Goal: Information Seeking & Learning: Check status

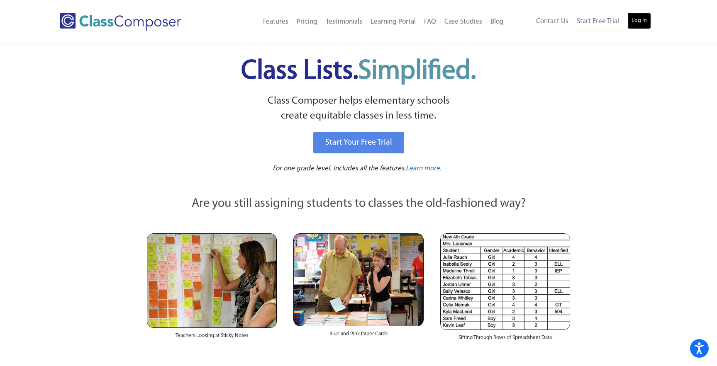
click at [638, 20] on link "Log In" at bounding box center [639, 20] width 24 height 17
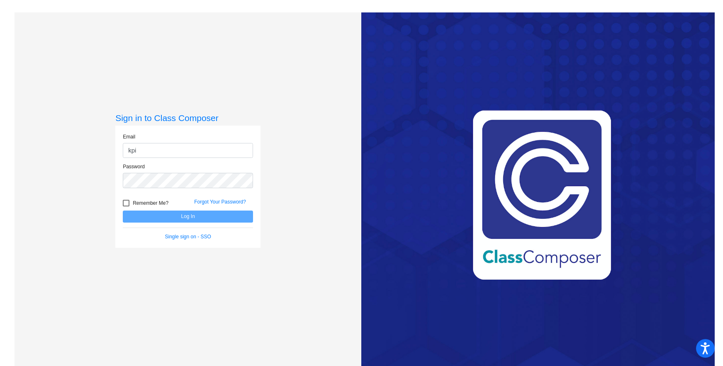
type input "[EMAIL_ADDRESS][DOMAIN_NAME]"
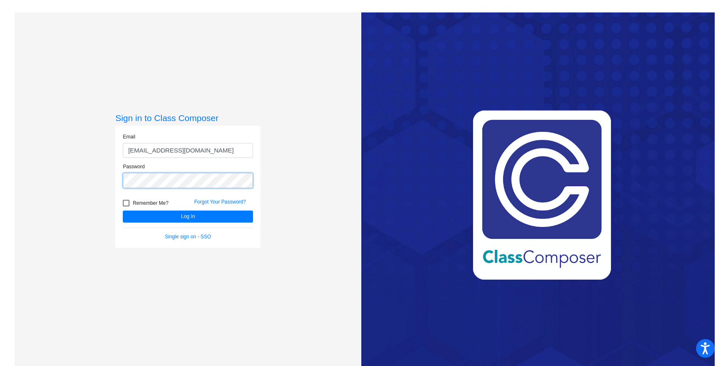
click at [123, 211] on button "Log In" at bounding box center [188, 217] width 130 height 12
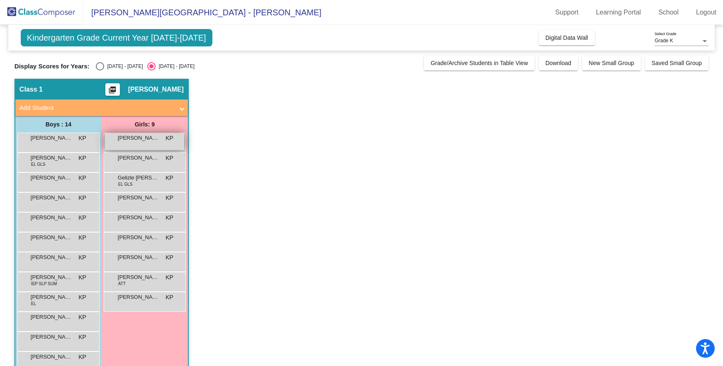
click at [153, 142] on span "[PERSON_NAME]" at bounding box center [138, 138] width 41 height 8
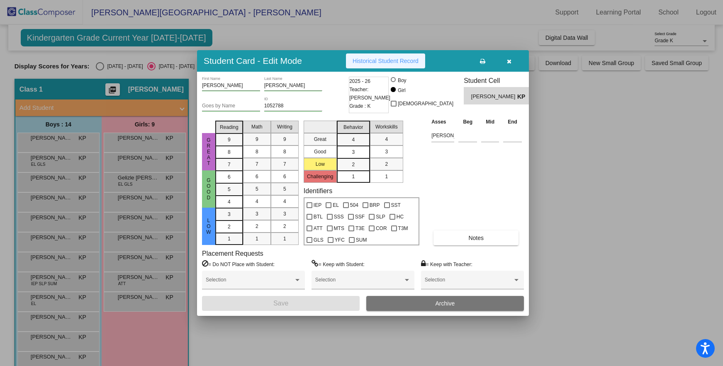
click at [381, 65] on button "Historical Student Record" at bounding box center [385, 60] width 79 height 15
click at [510, 61] on icon "button" at bounding box center [509, 61] width 5 height 6
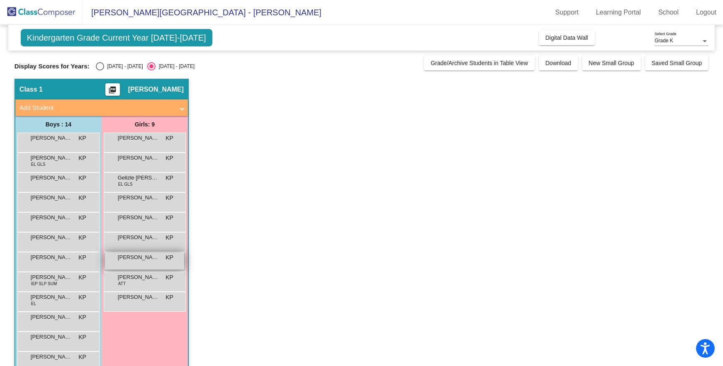
click at [139, 260] on span "Natalia Cardenas" at bounding box center [138, 257] width 41 height 8
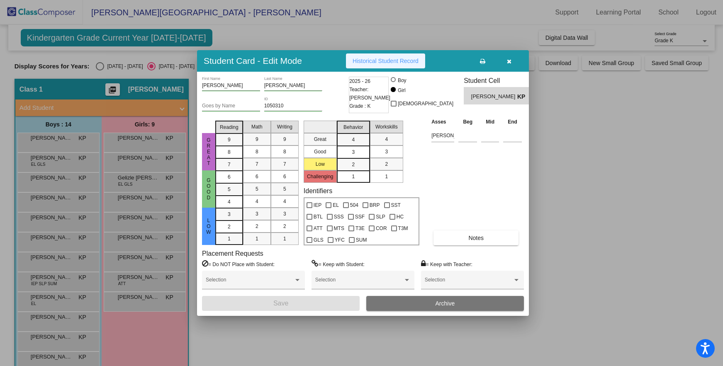
click at [384, 58] on span "Historical Student Record" at bounding box center [386, 61] width 66 height 7
click at [510, 61] on icon "button" at bounding box center [509, 61] width 5 height 6
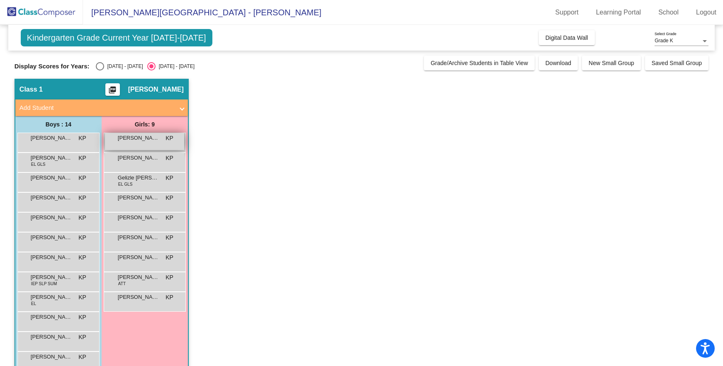
click at [132, 144] on div "Alessandra Arreola KP lock do_not_disturb_alt" at bounding box center [144, 141] width 79 height 17
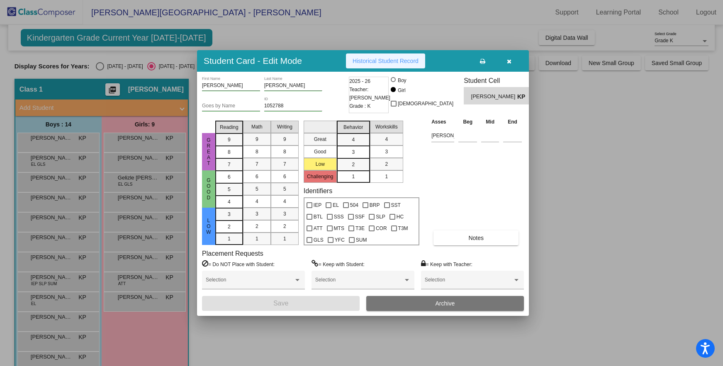
click at [390, 61] on span "Historical Student Record" at bounding box center [386, 61] width 66 height 7
click at [508, 62] on icon "button" at bounding box center [509, 61] width 5 height 6
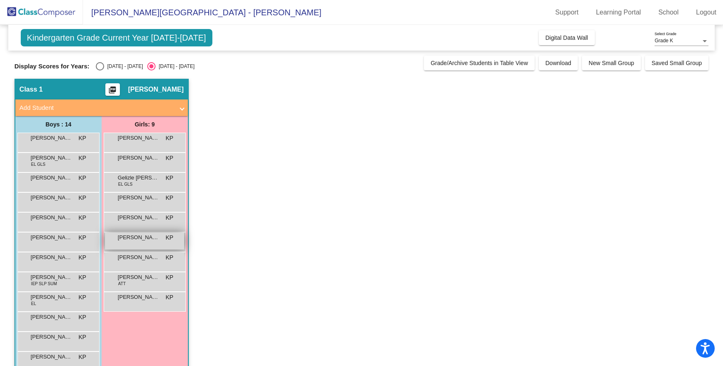
click at [144, 246] on div "Isabella Ceja KP lock do_not_disturb_alt" at bounding box center [144, 241] width 79 height 17
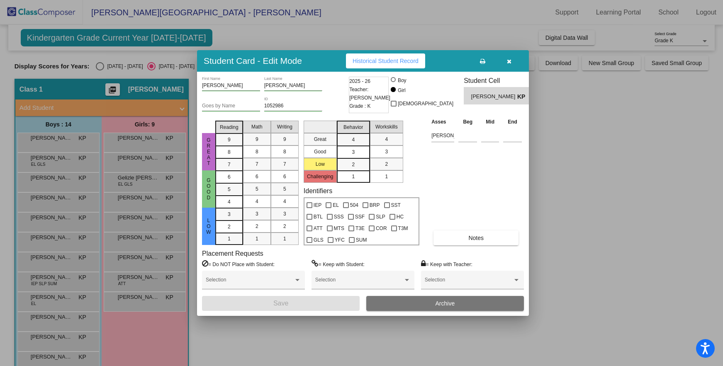
click at [399, 64] on span "Historical Student Record" at bounding box center [386, 61] width 66 height 7
click at [510, 61] on icon "button" at bounding box center [509, 61] width 5 height 6
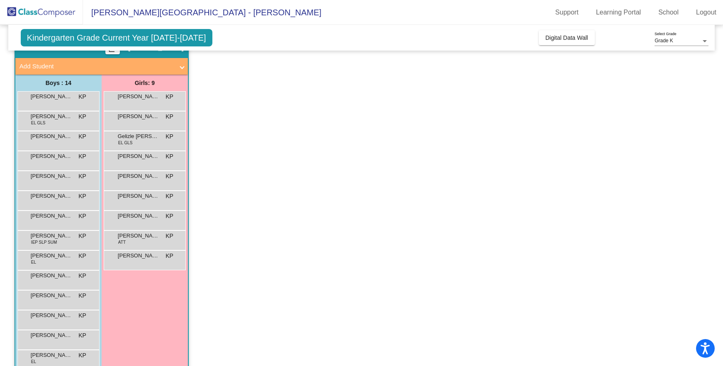
scroll to position [58, 0]
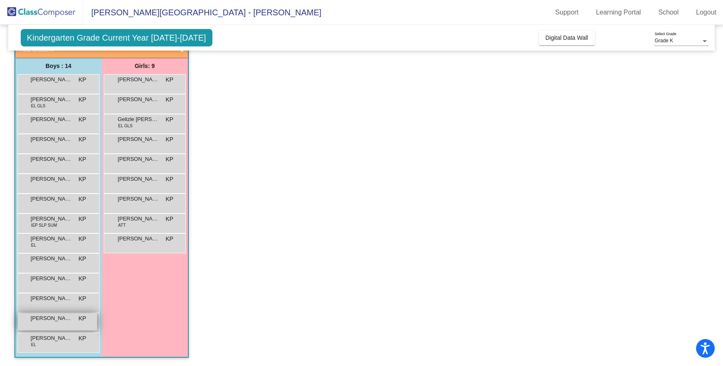
click at [58, 322] on span "Oliver Ceja" at bounding box center [51, 318] width 41 height 8
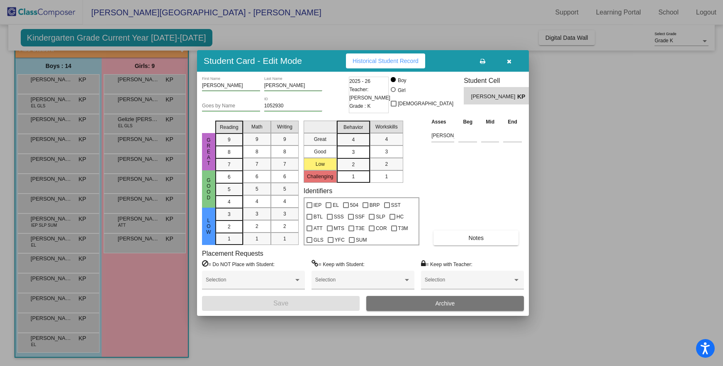
click at [391, 59] on span "Historical Student Record" at bounding box center [386, 61] width 66 height 7
click at [510, 58] on icon "button" at bounding box center [509, 61] width 5 height 6
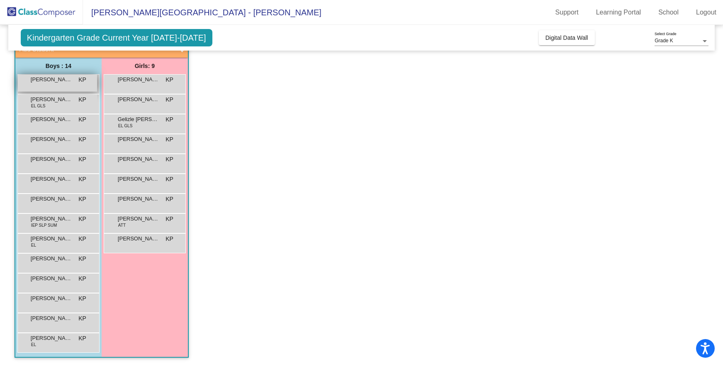
click at [58, 78] on span "Alexander Cordoba" at bounding box center [51, 79] width 41 height 8
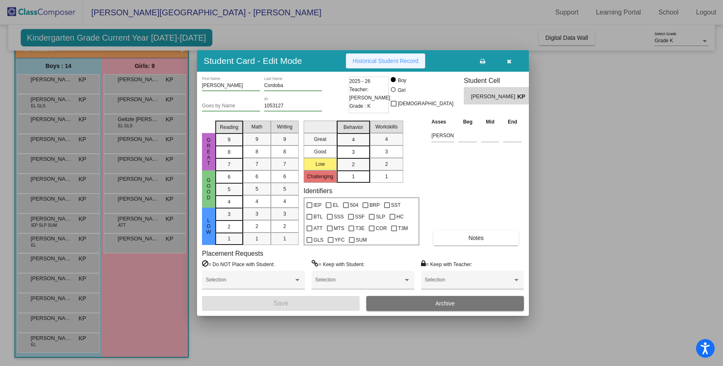
click at [391, 63] on span "Historical Student Record" at bounding box center [386, 61] width 66 height 7
click at [510, 60] on icon "button" at bounding box center [509, 61] width 5 height 6
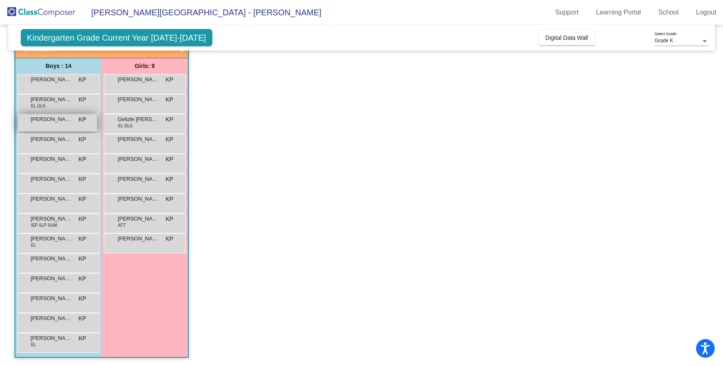
click at [52, 122] on span "Edgar Garcia" at bounding box center [51, 119] width 41 height 8
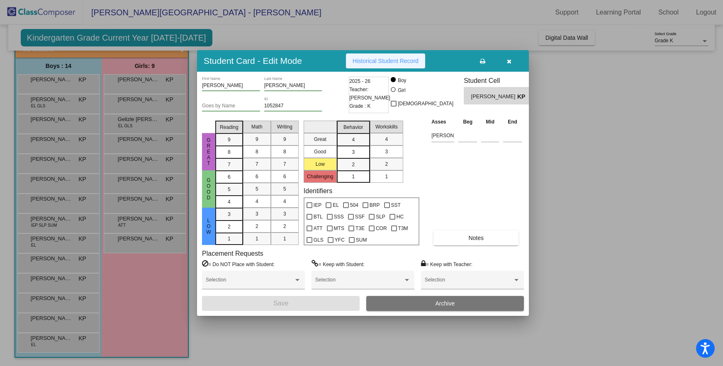
click at [399, 59] on span "Historical Student Record" at bounding box center [386, 61] width 66 height 7
click at [509, 61] on icon "button" at bounding box center [509, 61] width 5 height 6
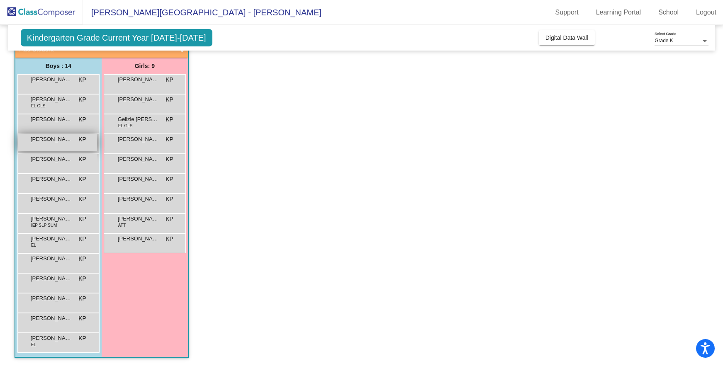
click at [48, 143] on div "Elian Gonzalez KP lock do_not_disturb_alt" at bounding box center [57, 142] width 79 height 17
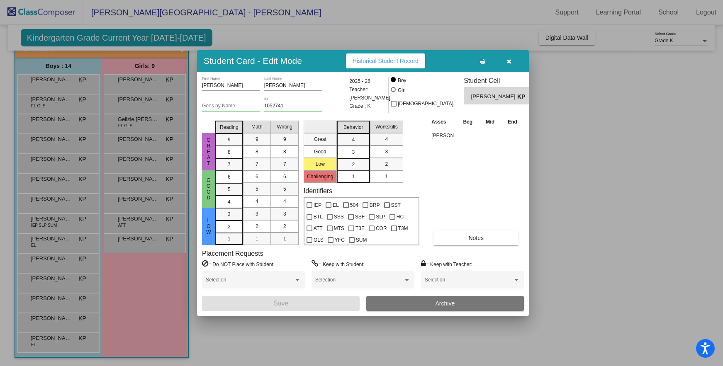
click at [394, 58] on span "Historical Student Record" at bounding box center [386, 61] width 66 height 7
click at [508, 60] on icon "button" at bounding box center [509, 61] width 5 height 6
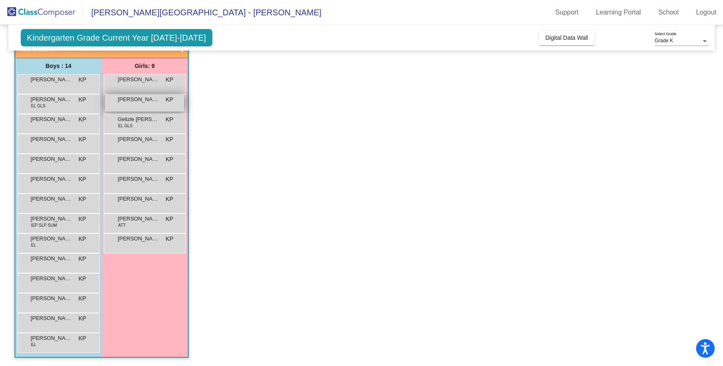
click at [138, 102] on span "Amreen Hernandez" at bounding box center [138, 99] width 41 height 8
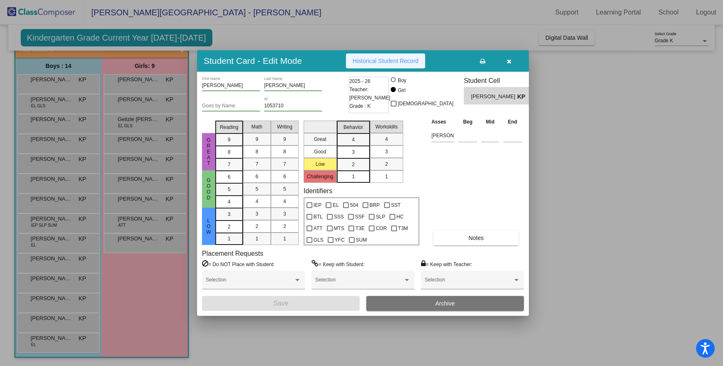
click at [396, 61] on span "Historical Student Record" at bounding box center [386, 61] width 66 height 7
click at [507, 60] on icon "button" at bounding box center [509, 61] width 5 height 6
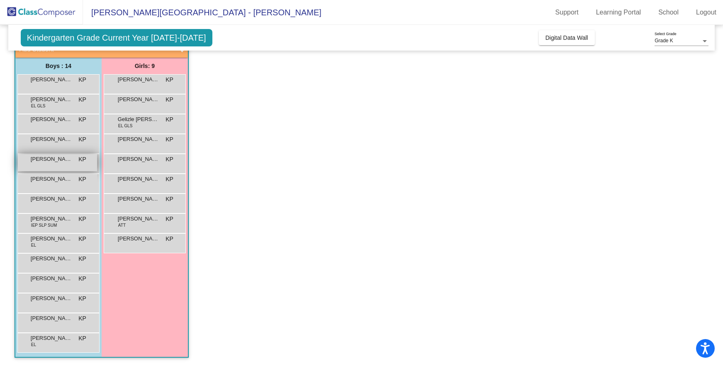
click at [55, 162] on span "Emiliano Lopez" at bounding box center [51, 159] width 41 height 8
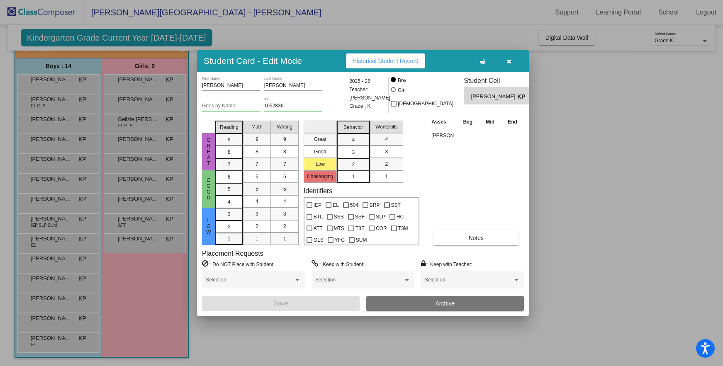
click at [384, 57] on button "Historical Student Record" at bounding box center [385, 60] width 79 height 15
click at [507, 59] on icon "button" at bounding box center [509, 61] width 5 height 6
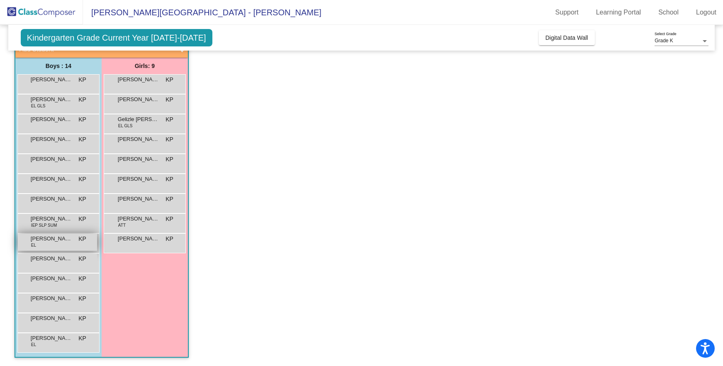
click at [46, 249] on div "Jaziel Marin Ramirez EL KP lock do_not_disturb_alt" at bounding box center [57, 242] width 79 height 17
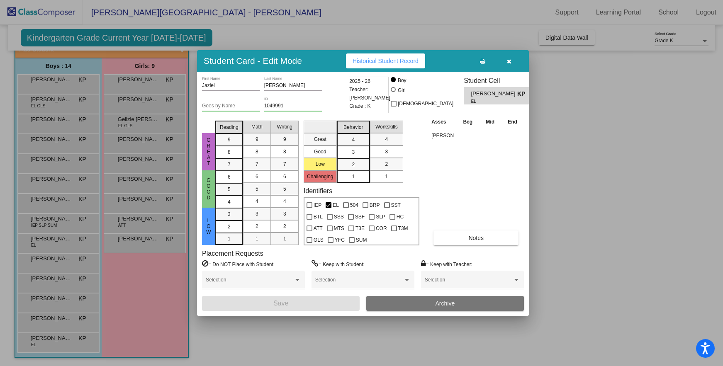
click at [385, 62] on span "Historical Student Record" at bounding box center [386, 61] width 66 height 7
click at [511, 60] on icon "button" at bounding box center [509, 61] width 5 height 6
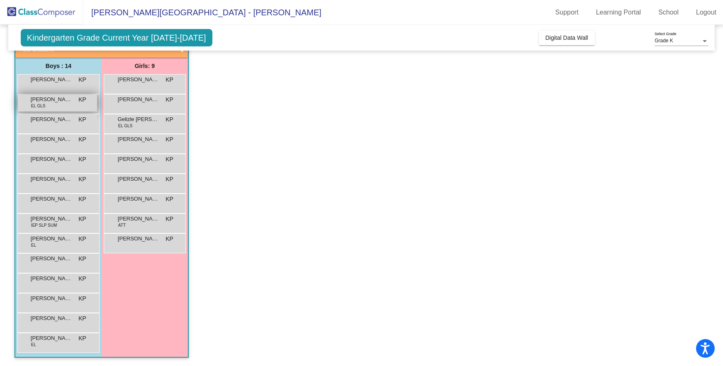
click at [55, 103] on span "Andres Martinez-Trejo" at bounding box center [51, 99] width 41 height 8
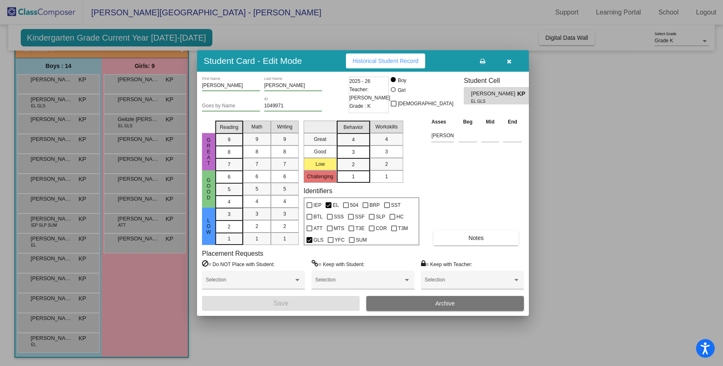
click at [390, 60] on span "Historical Student Record" at bounding box center [386, 61] width 66 height 7
click at [509, 60] on icon "button" at bounding box center [509, 61] width 5 height 6
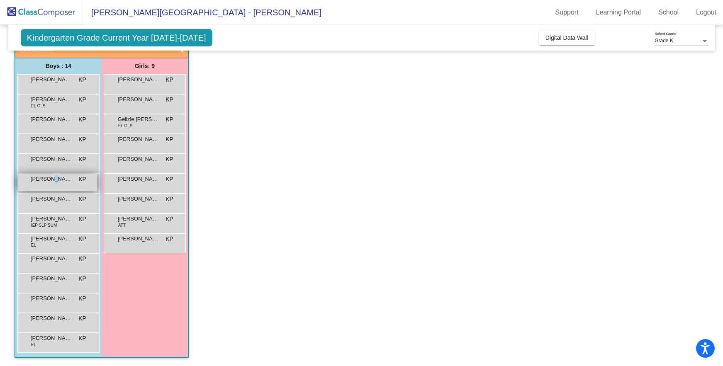
click at [52, 181] on span "Ethan McLellan" at bounding box center [51, 179] width 41 height 8
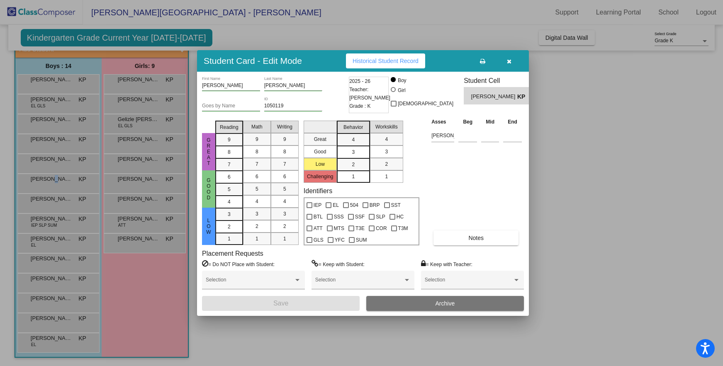
click at [410, 59] on span "Historical Student Record" at bounding box center [386, 61] width 66 height 7
click at [509, 59] on icon "button" at bounding box center [509, 61] width 5 height 6
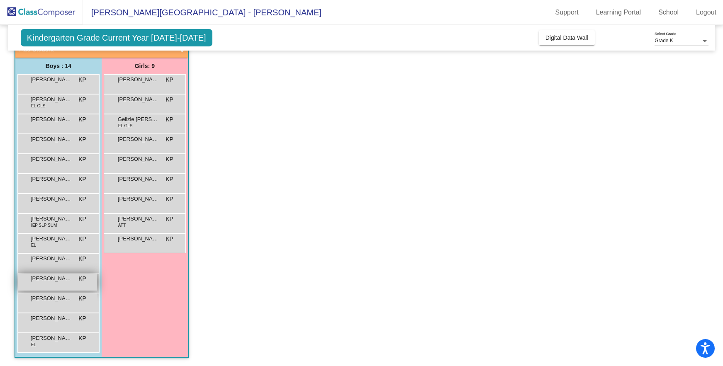
click at [58, 282] on span "Julian Pacheco" at bounding box center [51, 279] width 41 height 8
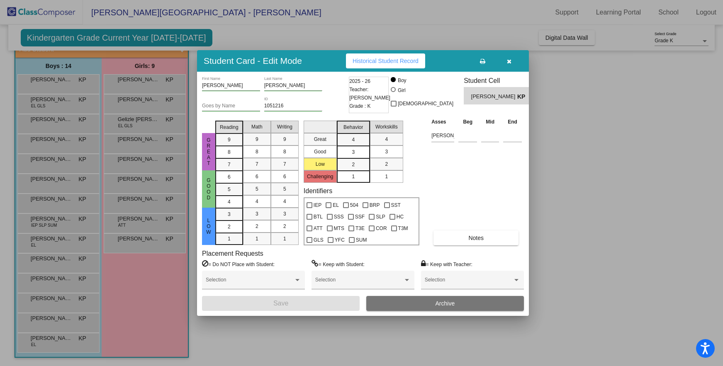
click at [389, 58] on span "Historical Student Record" at bounding box center [386, 61] width 66 height 7
click at [511, 61] on icon "button" at bounding box center [509, 61] width 5 height 6
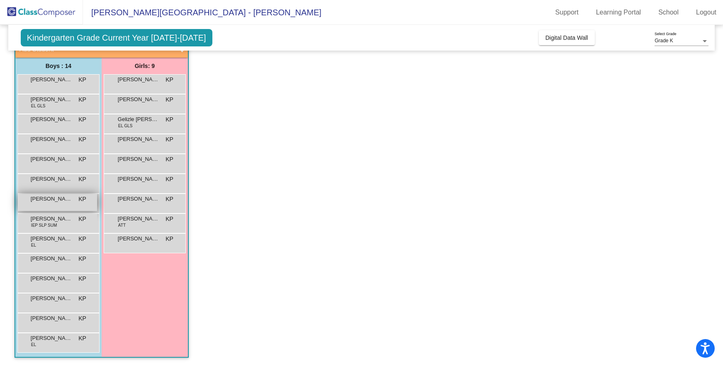
click at [59, 198] on span "Giovanni Peres" at bounding box center [51, 199] width 41 height 8
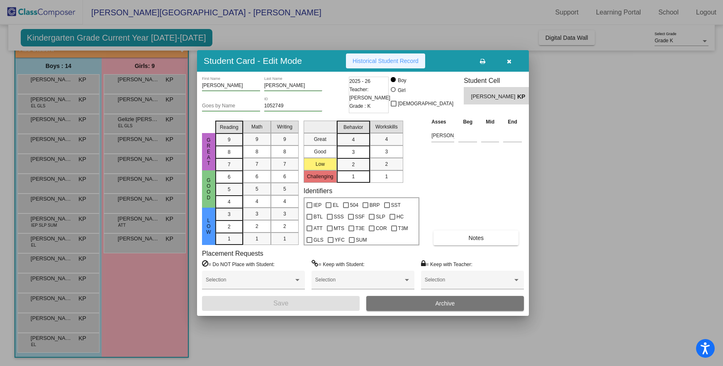
click at [404, 58] on span "Historical Student Record" at bounding box center [386, 61] width 66 height 7
click at [509, 61] on icon "button" at bounding box center [509, 61] width 5 height 6
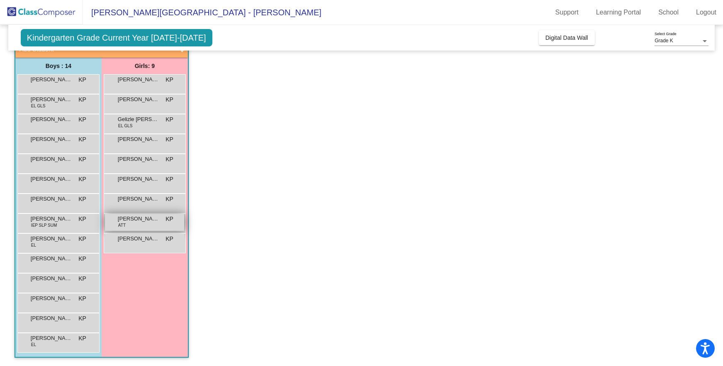
click at [150, 225] on div "Taliah Reyes ATT KP lock do_not_disturb_alt" at bounding box center [144, 222] width 79 height 17
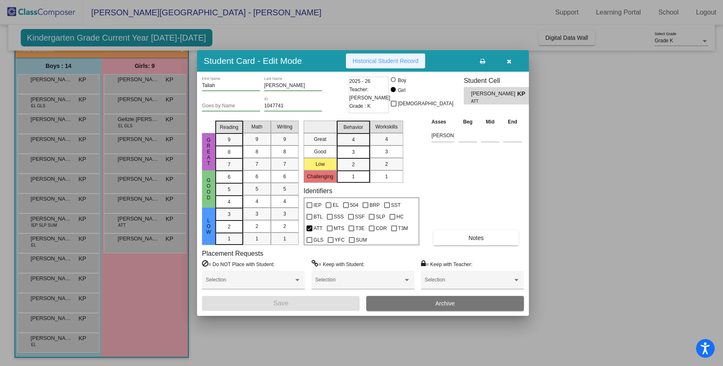
click at [394, 61] on span "Historical Student Record" at bounding box center [386, 61] width 66 height 7
click at [509, 62] on icon "button" at bounding box center [509, 61] width 5 height 6
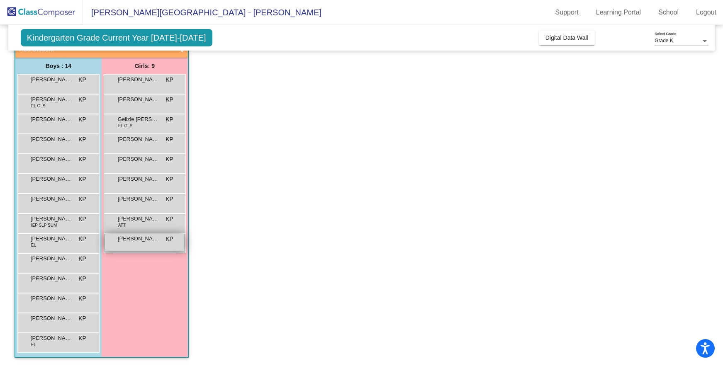
click at [133, 248] on div "Yeleyna Reynoso Palacios KP lock do_not_disturb_alt" at bounding box center [144, 242] width 79 height 17
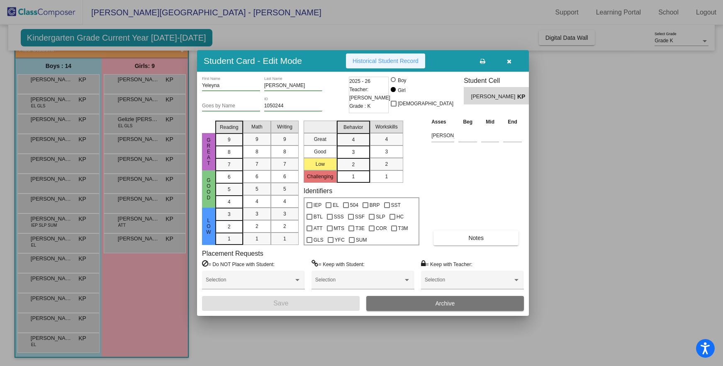
click at [396, 59] on span "Historical Student Record" at bounding box center [386, 61] width 66 height 7
click at [507, 62] on icon "button" at bounding box center [509, 61] width 5 height 6
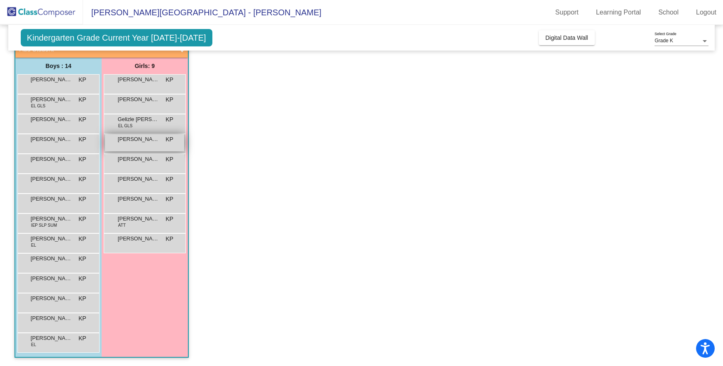
click at [131, 146] on div "Gianna Sanchez Piceno KP lock do_not_disturb_alt" at bounding box center [144, 142] width 79 height 17
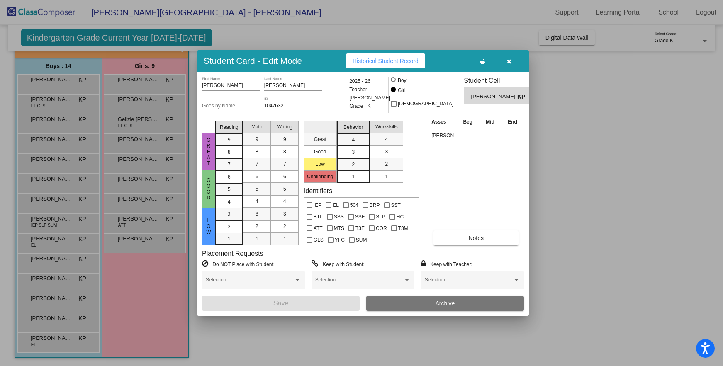
click at [400, 60] on span "Historical Student Record" at bounding box center [386, 61] width 66 height 7
click at [508, 61] on icon "button" at bounding box center [509, 61] width 5 height 6
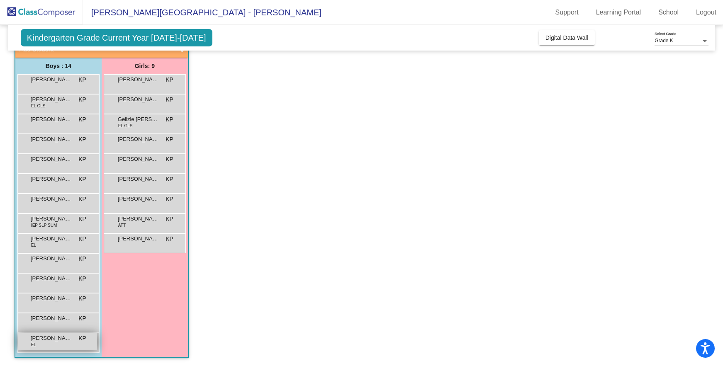
click at [56, 344] on div "Veerjot Singh EL KP lock do_not_disturb_alt" at bounding box center [57, 341] width 79 height 17
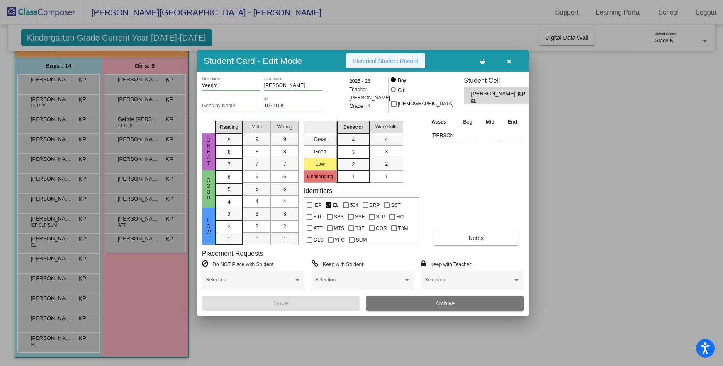
click at [394, 54] on button "Historical Student Record" at bounding box center [385, 60] width 79 height 15
click at [508, 61] on icon "button" at bounding box center [509, 61] width 5 height 6
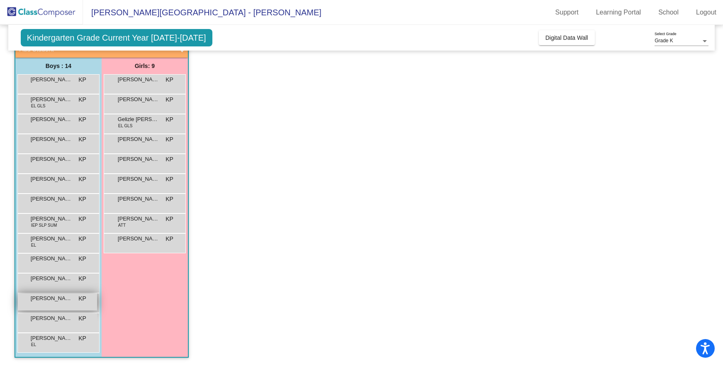
click at [53, 306] on div "Manuel Vera Galavan KP lock do_not_disturb_alt" at bounding box center [57, 302] width 79 height 17
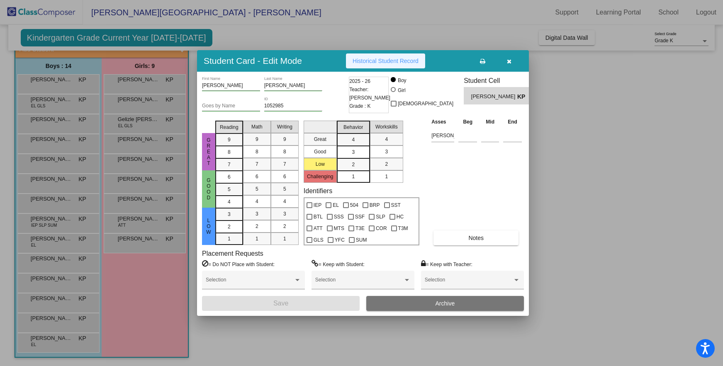
click at [390, 63] on span "Historical Student Record" at bounding box center [386, 61] width 66 height 7
click at [508, 60] on icon "button" at bounding box center [509, 61] width 5 height 6
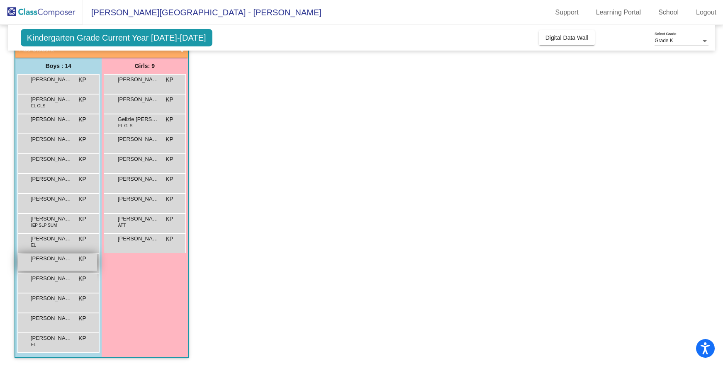
click at [47, 256] on span "Jose Zavala" at bounding box center [51, 259] width 41 height 8
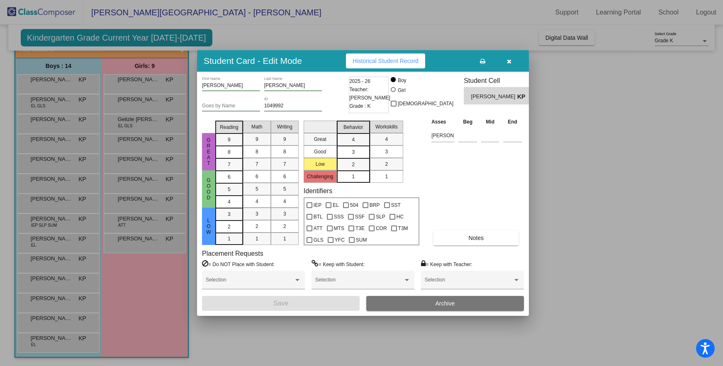
click at [391, 56] on button "Historical Student Record" at bounding box center [385, 60] width 79 height 15
click at [509, 61] on icon "button" at bounding box center [509, 61] width 5 height 6
